Goal: Transaction & Acquisition: Purchase product/service

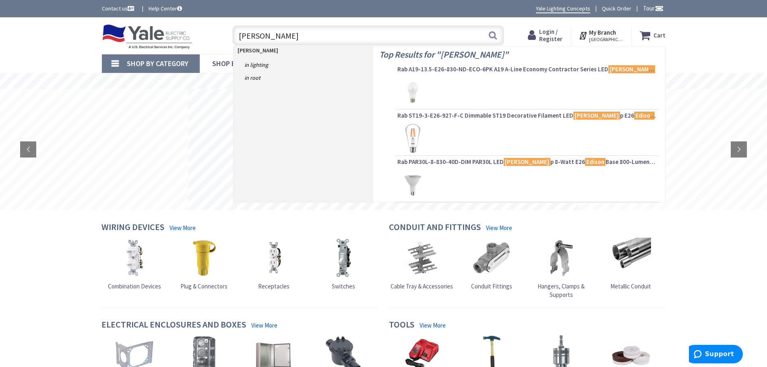
type input "edison lamp"
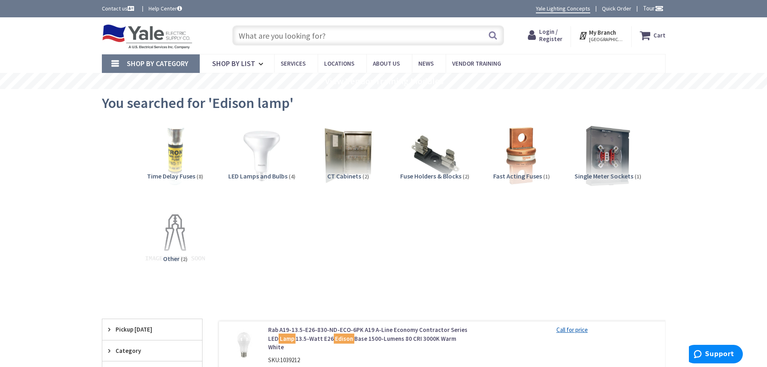
click at [285, 33] on input "text" at bounding box center [368, 35] width 272 height 20
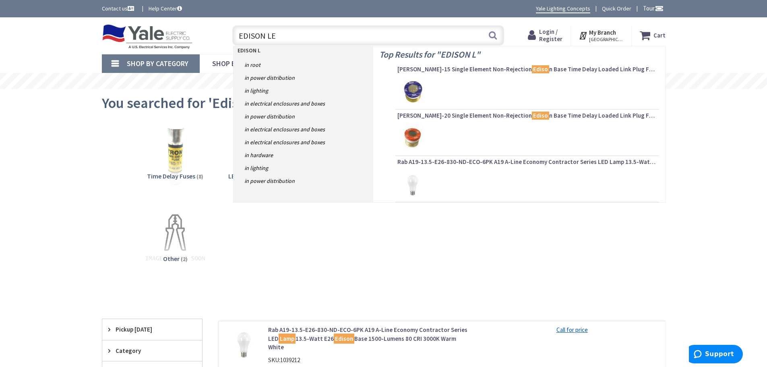
type input "EDISON LED"
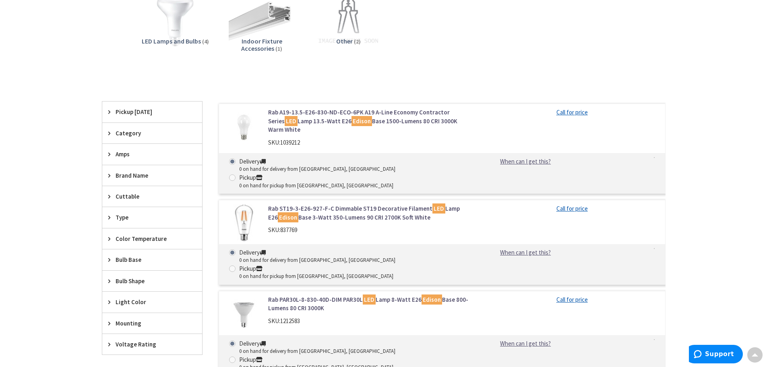
scroll to position [121, 0]
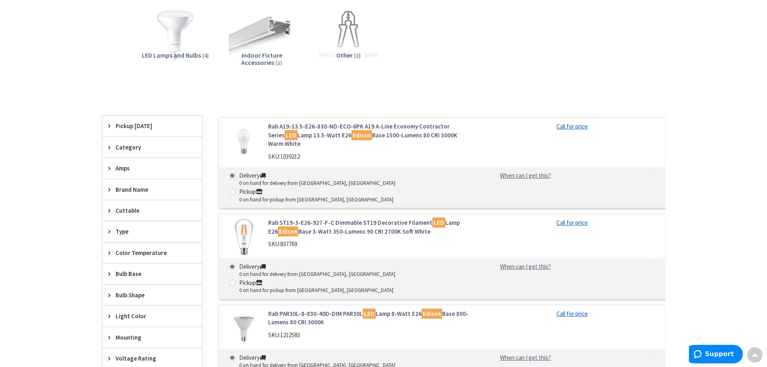
click at [132, 230] on span "Type" at bounding box center [148, 231] width 66 height 8
click at [139, 262] on span "Decorative" at bounding box center [152, 261] width 100 height 14
